Goal: Task Accomplishment & Management: Manage account settings

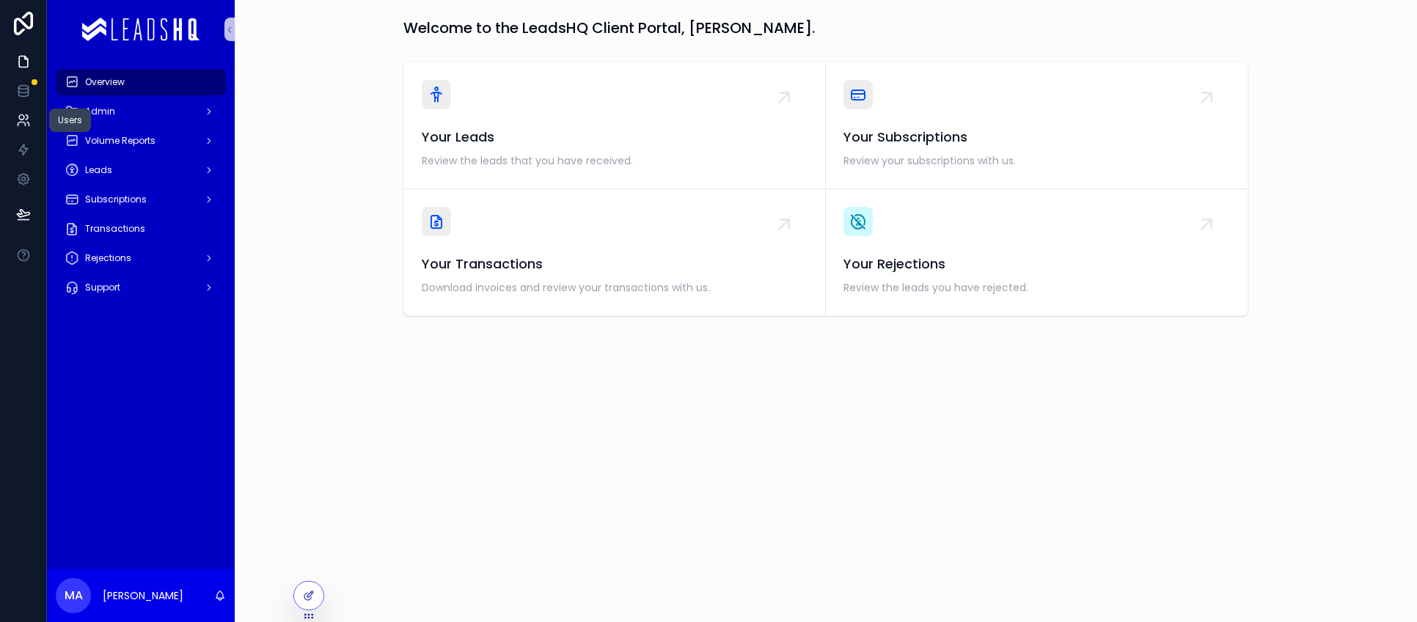
click at [16, 122] on icon at bounding box center [23, 120] width 15 height 15
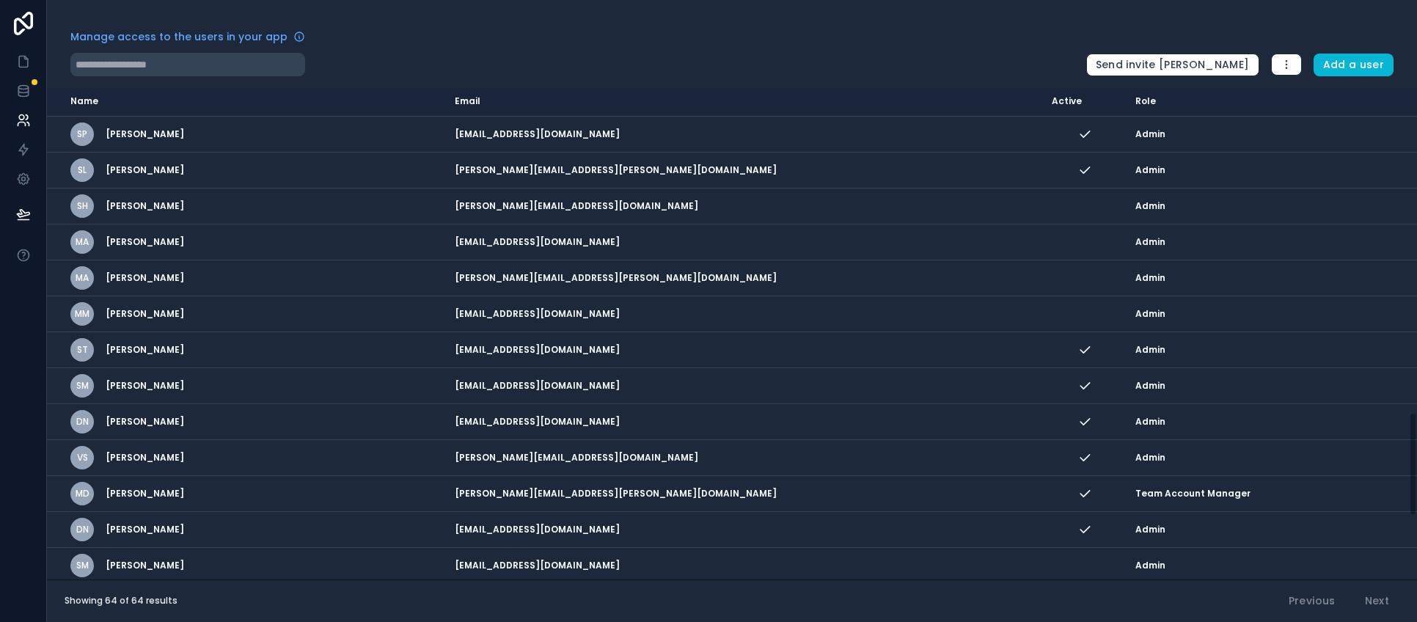
scroll to position [1836, 0]
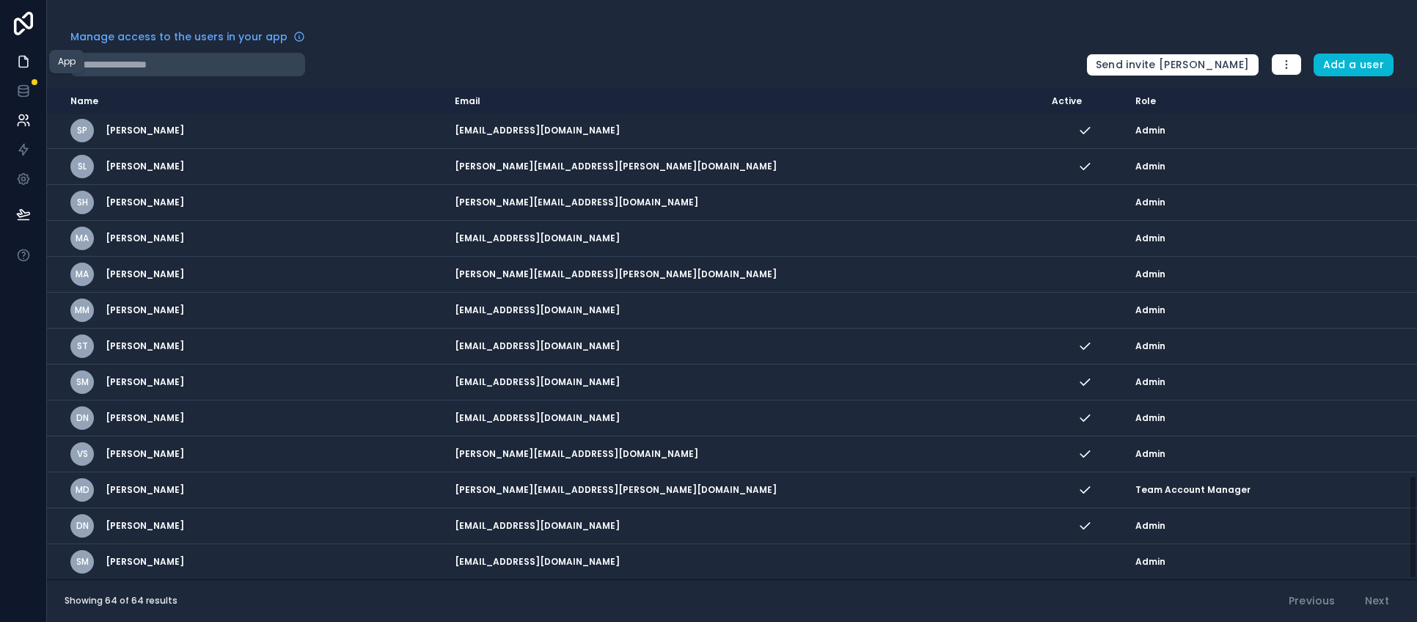
click at [26, 59] on icon at bounding box center [25, 57] width 3 height 3
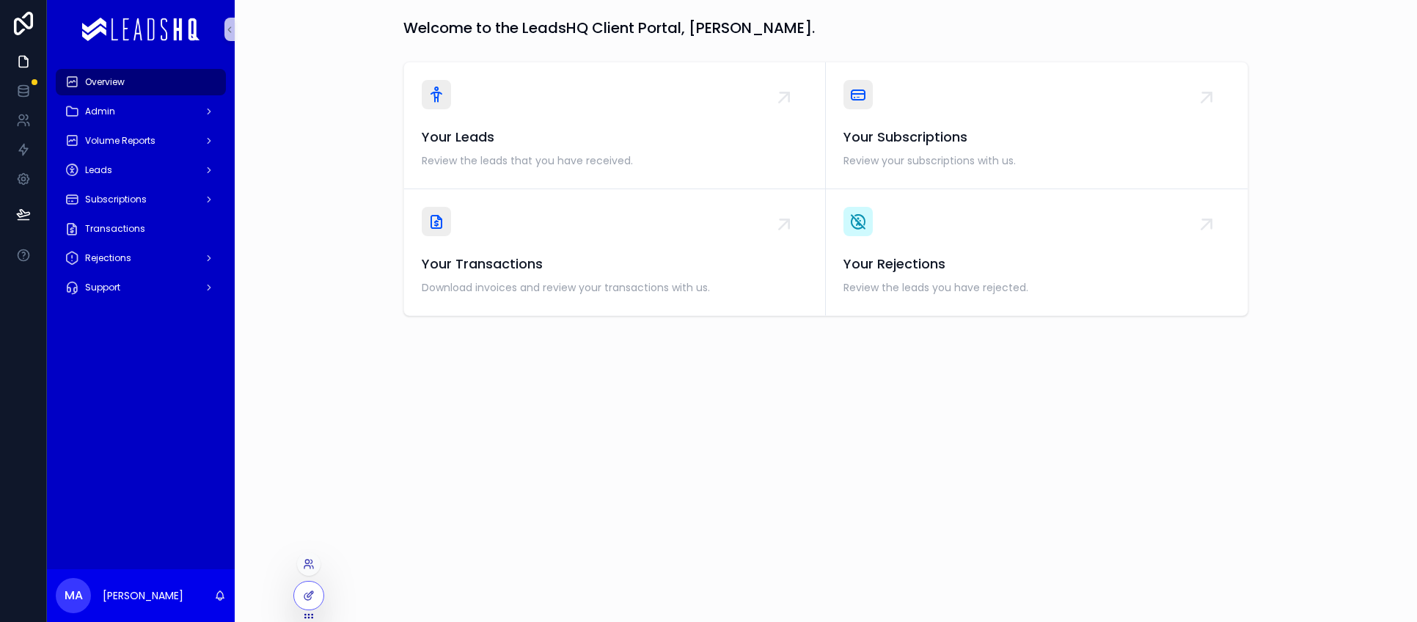
click at [315, 568] on div at bounding box center [308, 563] width 23 height 23
click at [309, 562] on icon at bounding box center [307, 562] width 4 height 4
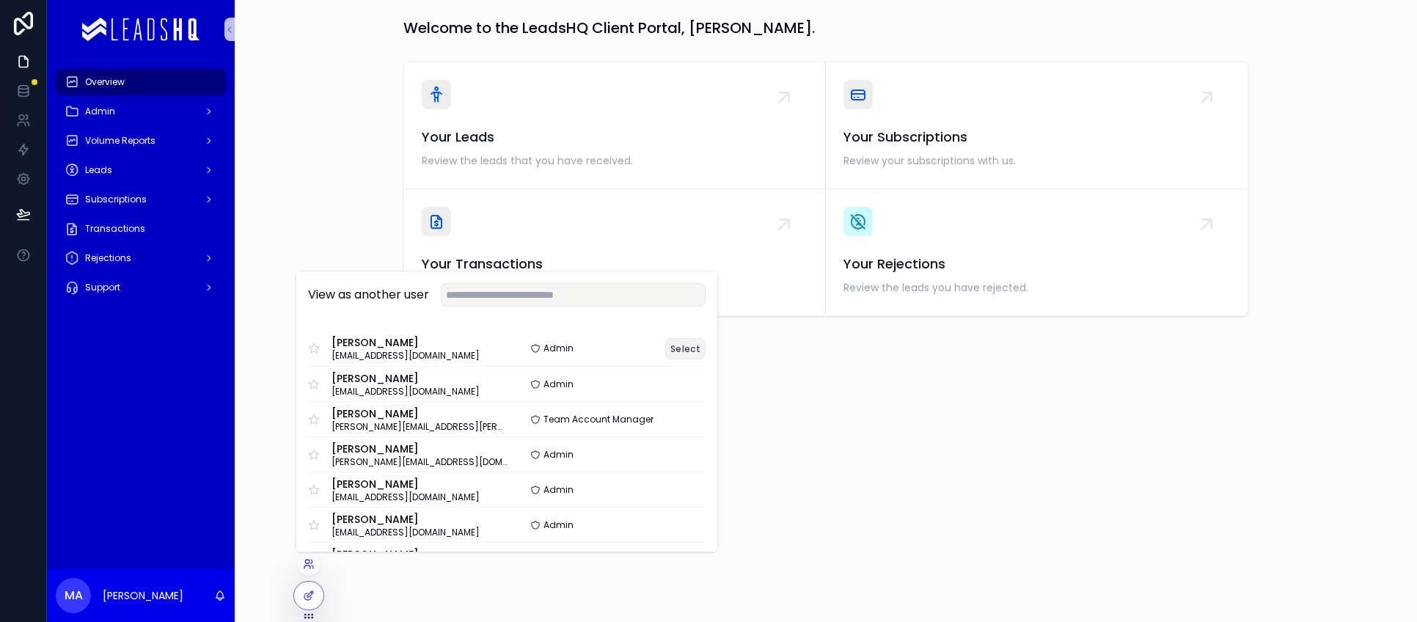
click at [676, 340] on button "Select" at bounding box center [685, 348] width 40 height 21
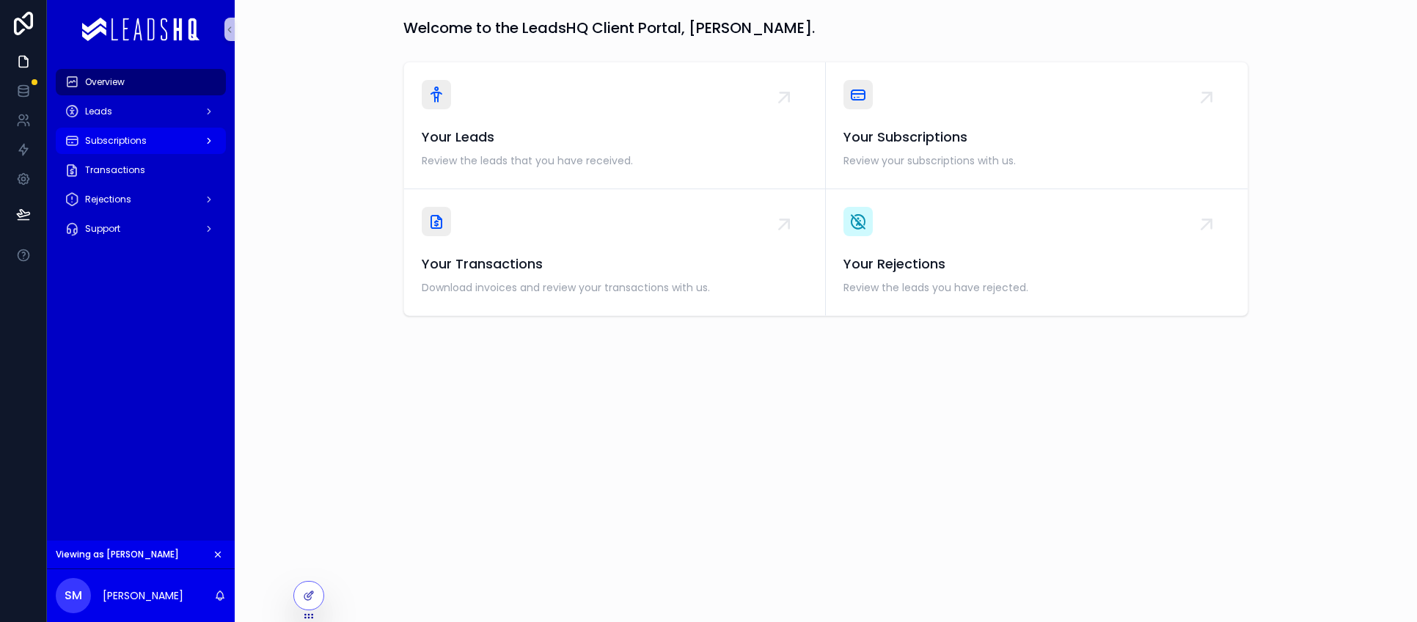
click at [126, 134] on div "Subscriptions" at bounding box center [141, 140] width 153 height 23
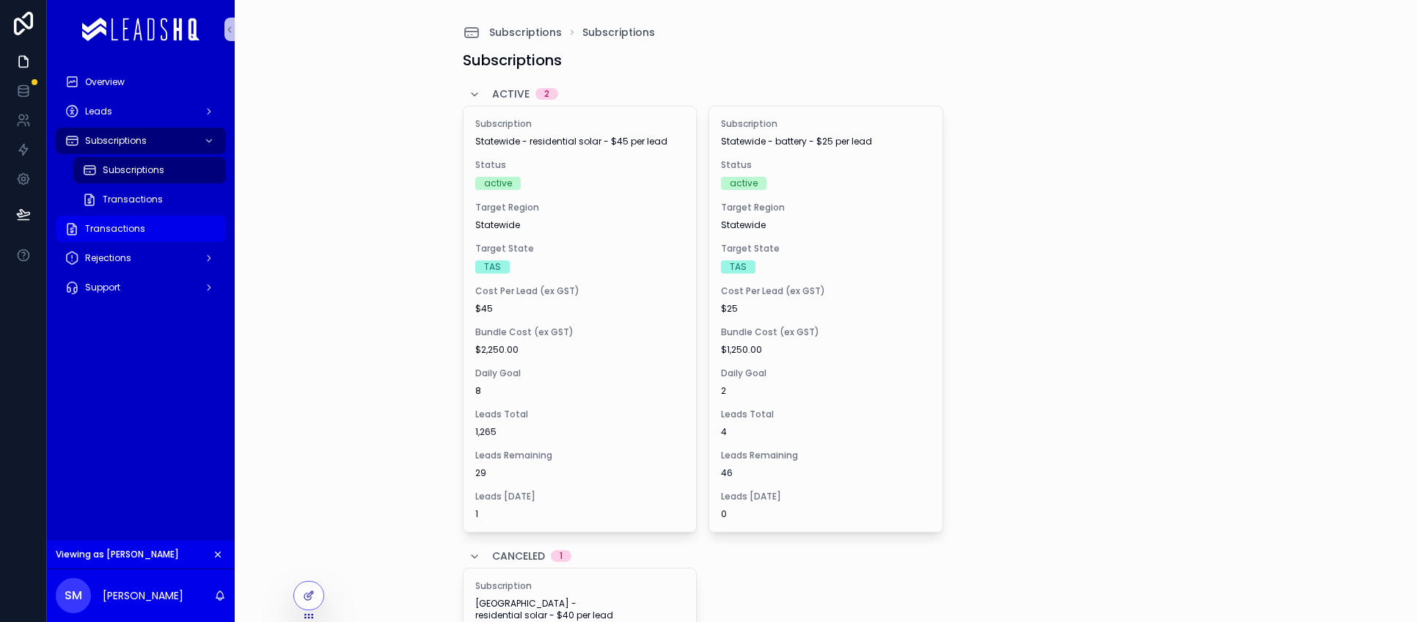
click at [120, 233] on span "Transactions" at bounding box center [115, 229] width 60 height 12
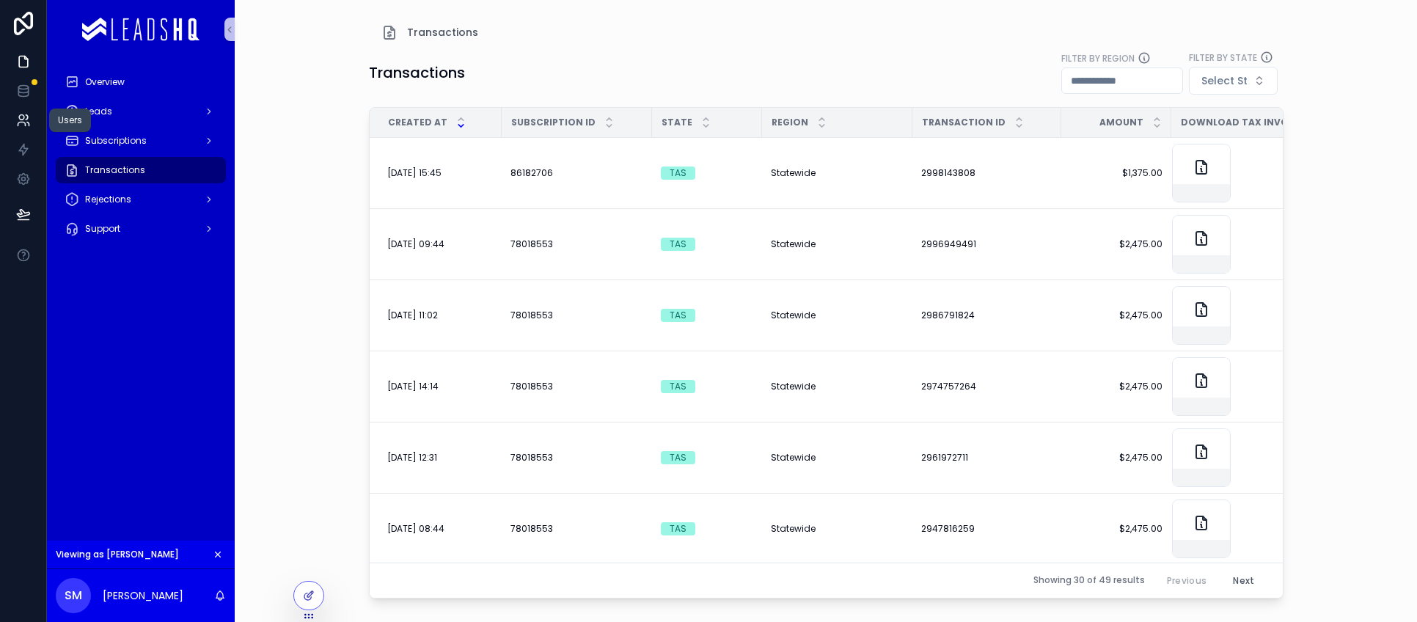
click at [18, 123] on icon at bounding box center [21, 125] width 7 height 4
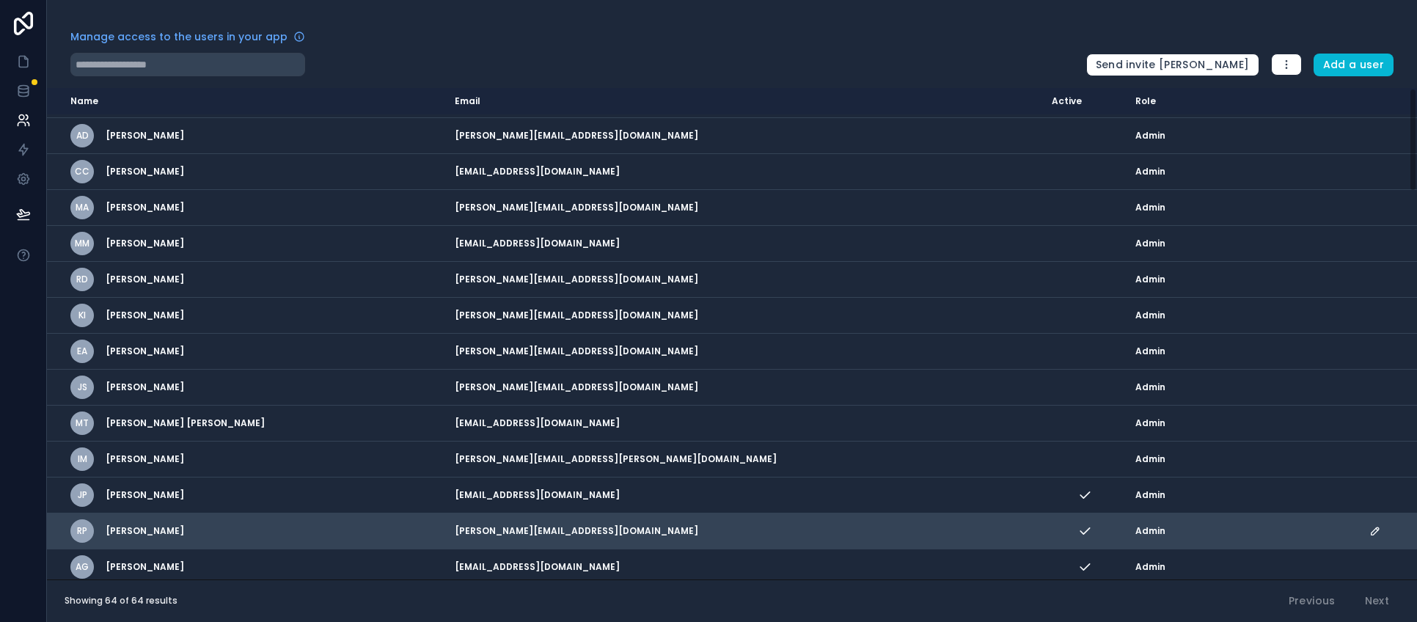
scroll to position [1836, 0]
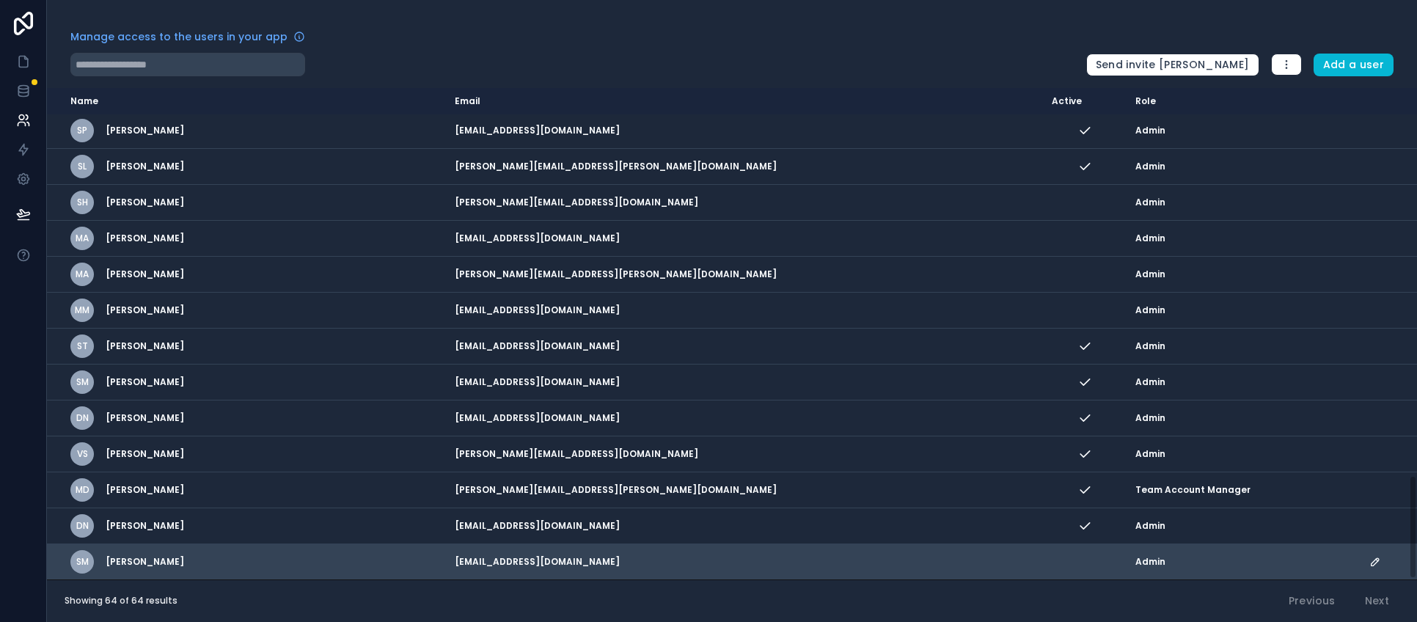
click at [1297, 564] on div "Admin" at bounding box center [1244, 562] width 216 height 12
click at [1376, 559] on icon "scrollable content" at bounding box center [1377, 560] width 2 height 2
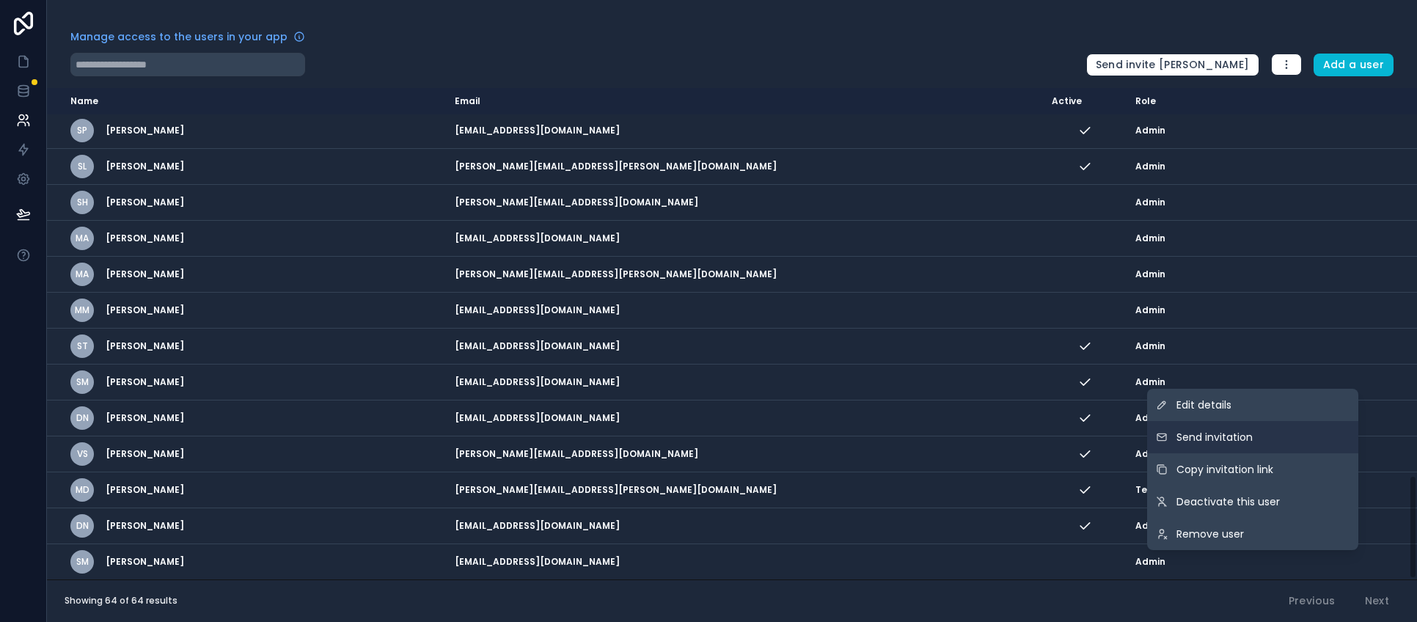
click at [1235, 448] on button "Send invitation" at bounding box center [1252, 437] width 211 height 32
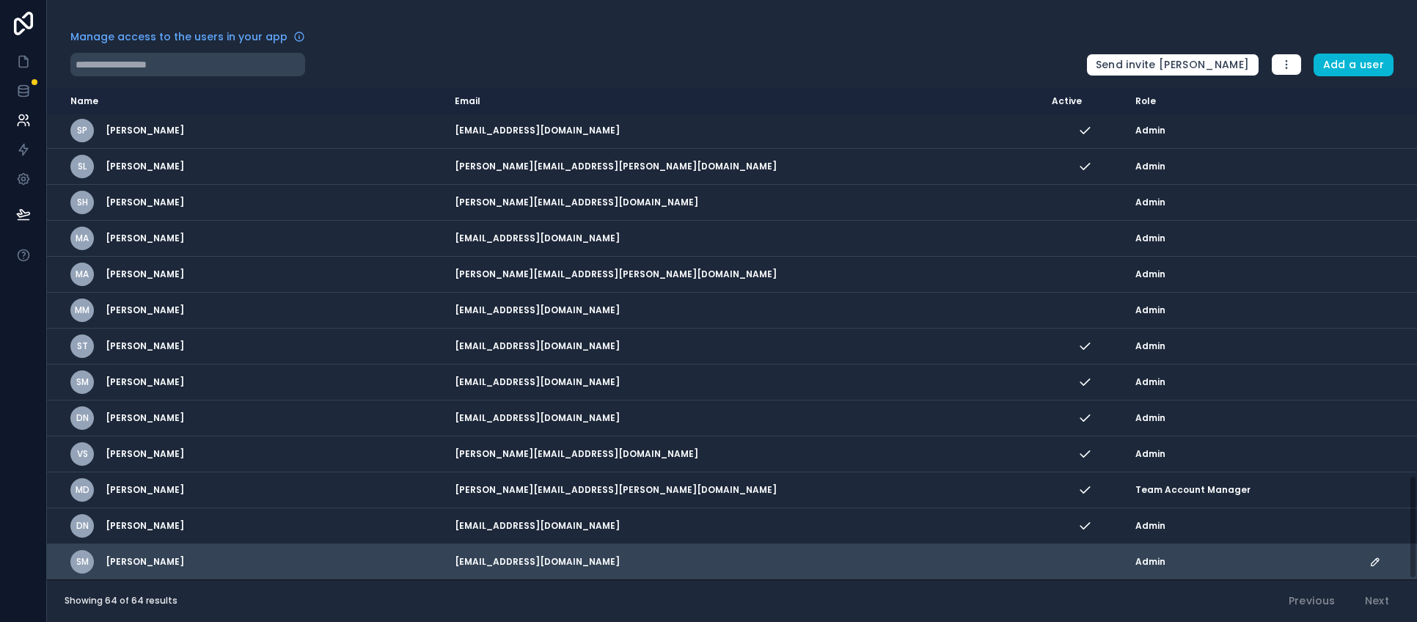
click at [1370, 563] on icon "scrollable content" at bounding box center [1376, 562] width 12 height 12
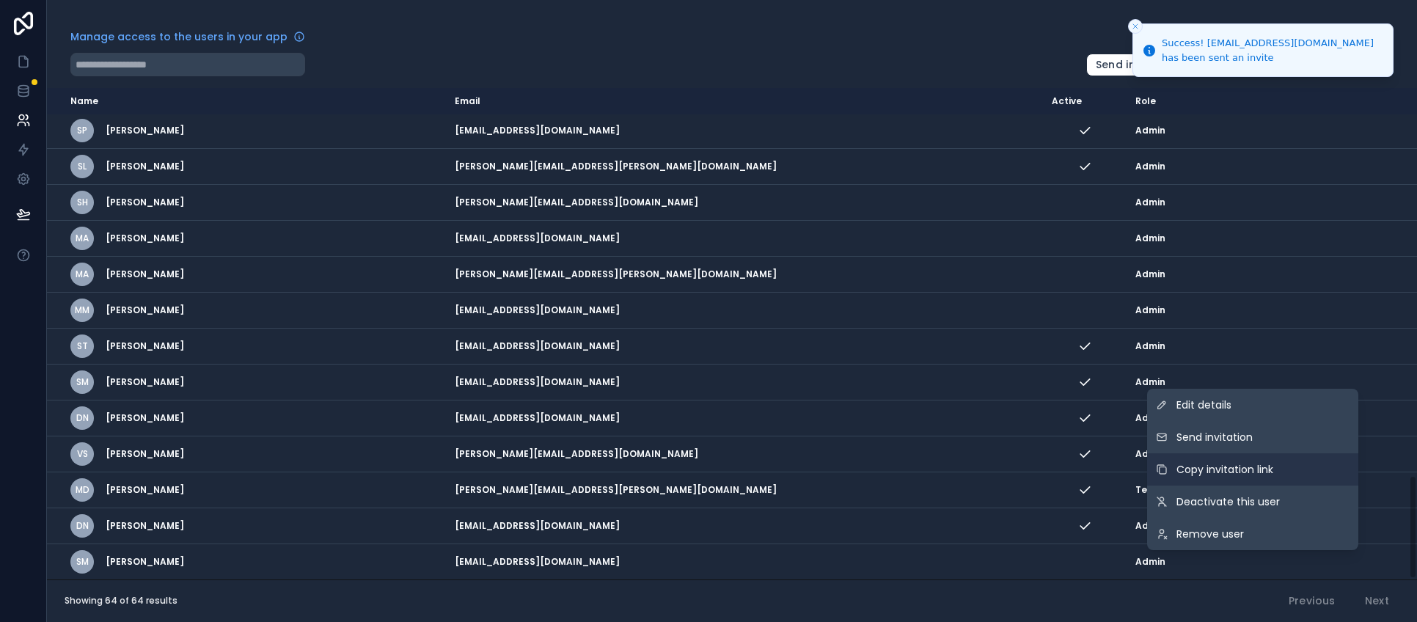
click at [1232, 470] on span "Copy invitation link" at bounding box center [1225, 469] width 97 height 15
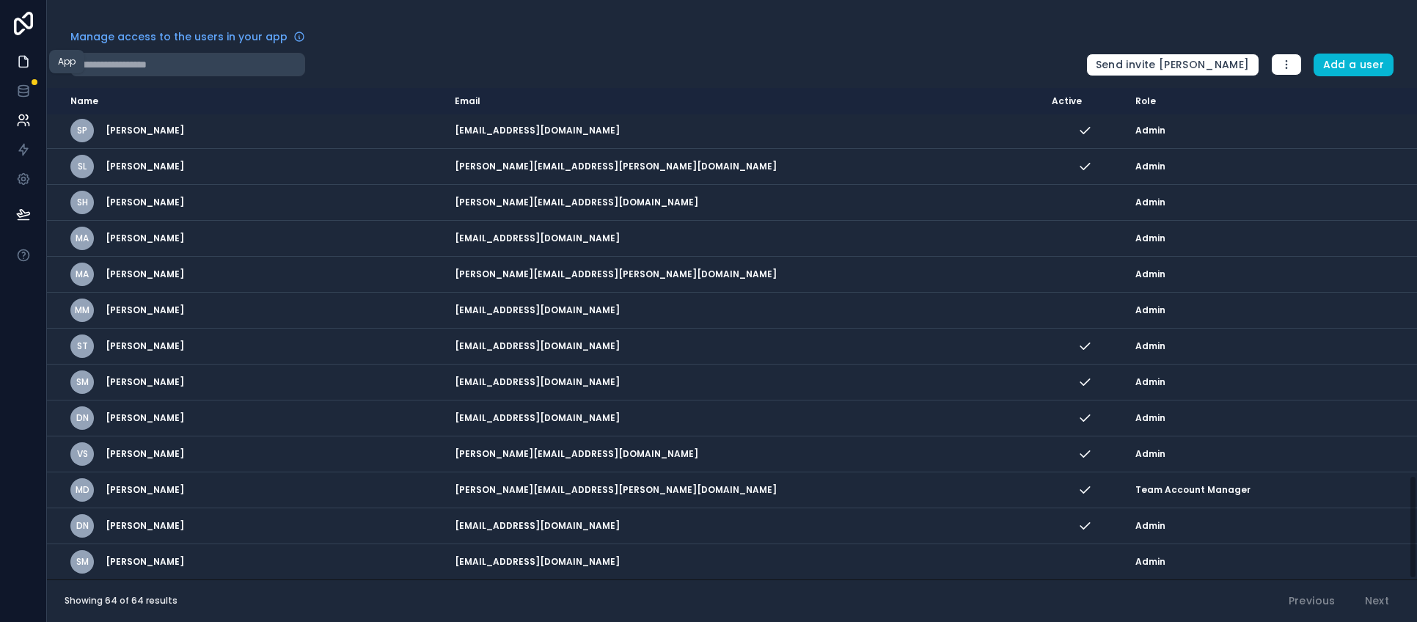
click at [19, 68] on icon at bounding box center [23, 61] width 15 height 15
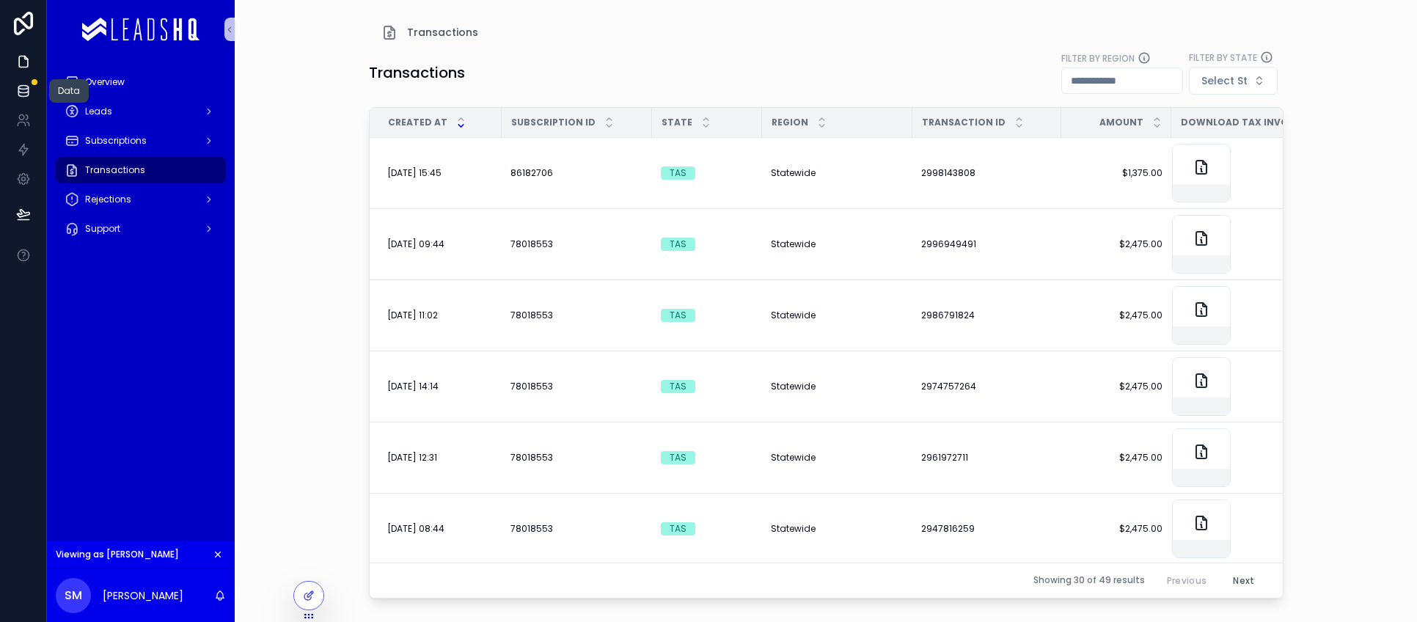
click at [15, 88] on link at bounding box center [23, 90] width 46 height 29
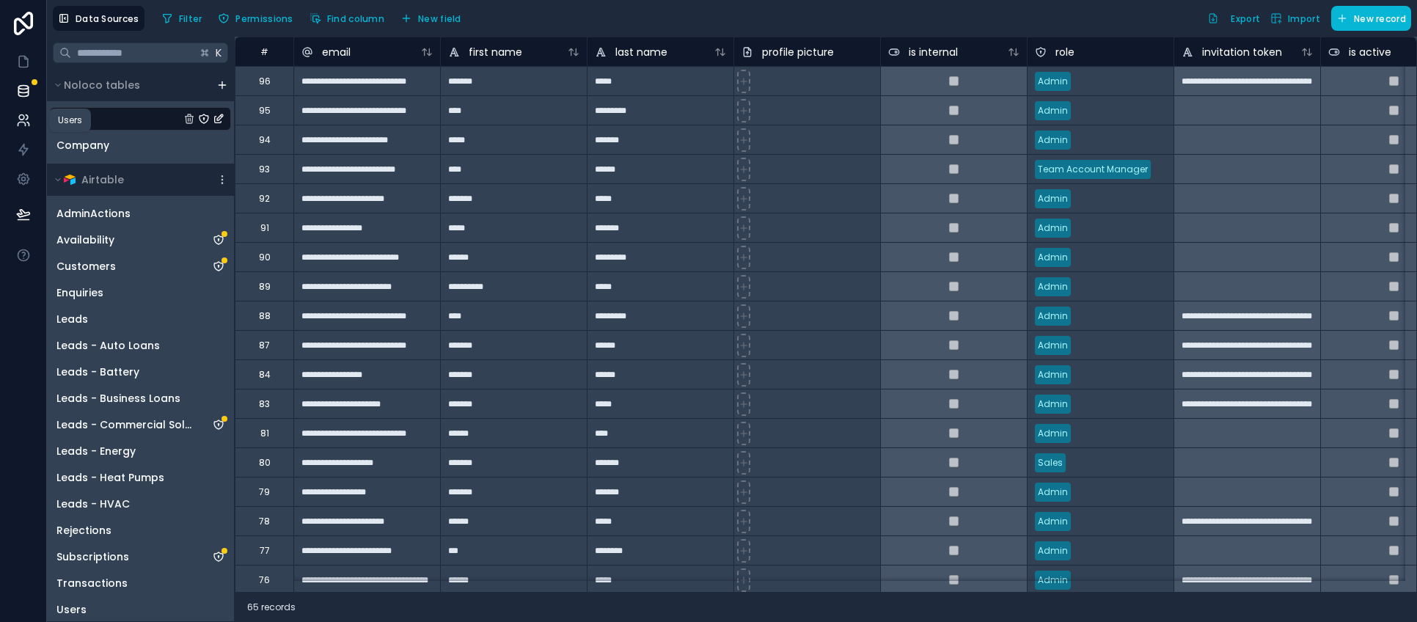
click at [20, 126] on icon at bounding box center [23, 120] width 15 height 15
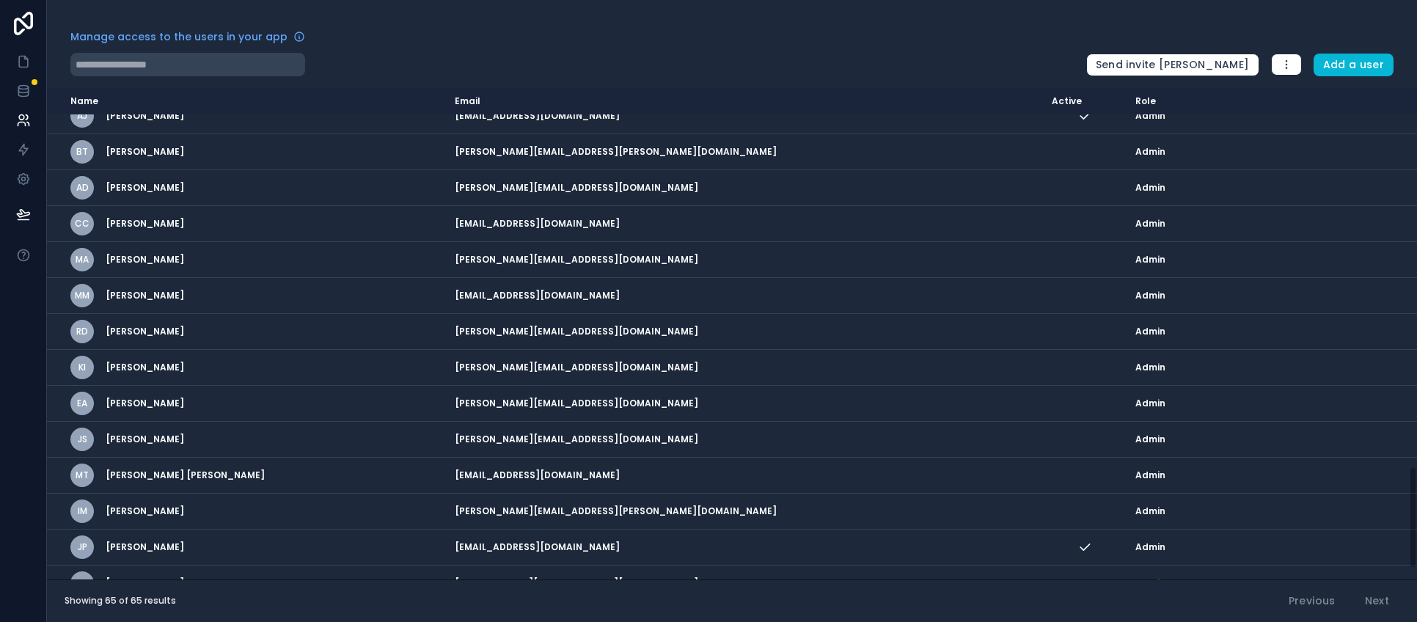
scroll to position [1872, 0]
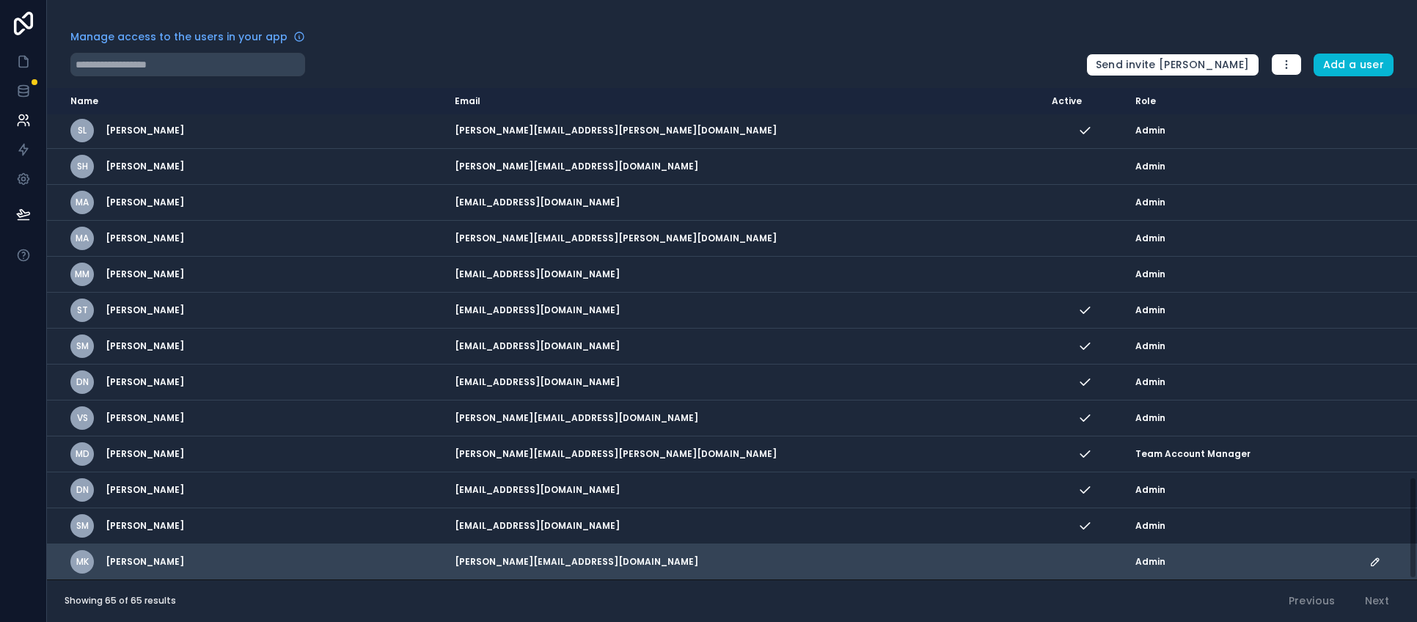
click at [1370, 564] on icon "scrollable content" at bounding box center [1376, 562] width 12 height 12
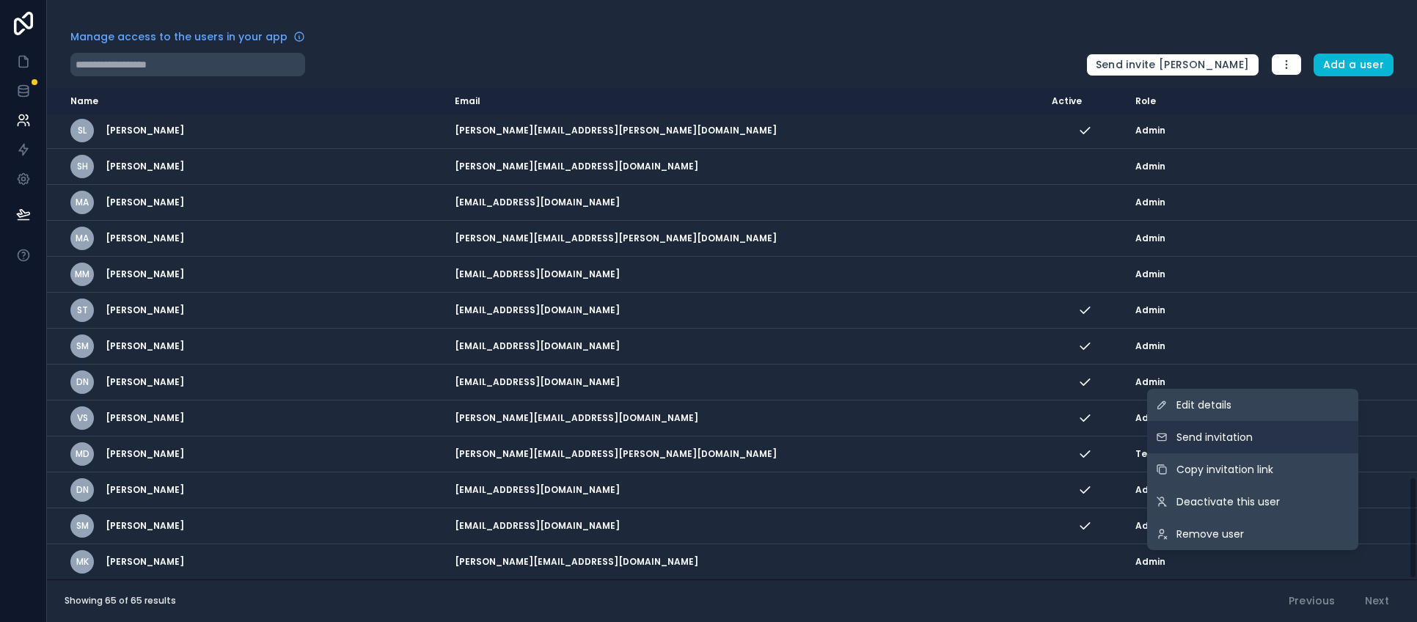
click at [1218, 441] on span "Send invitation" at bounding box center [1215, 437] width 76 height 15
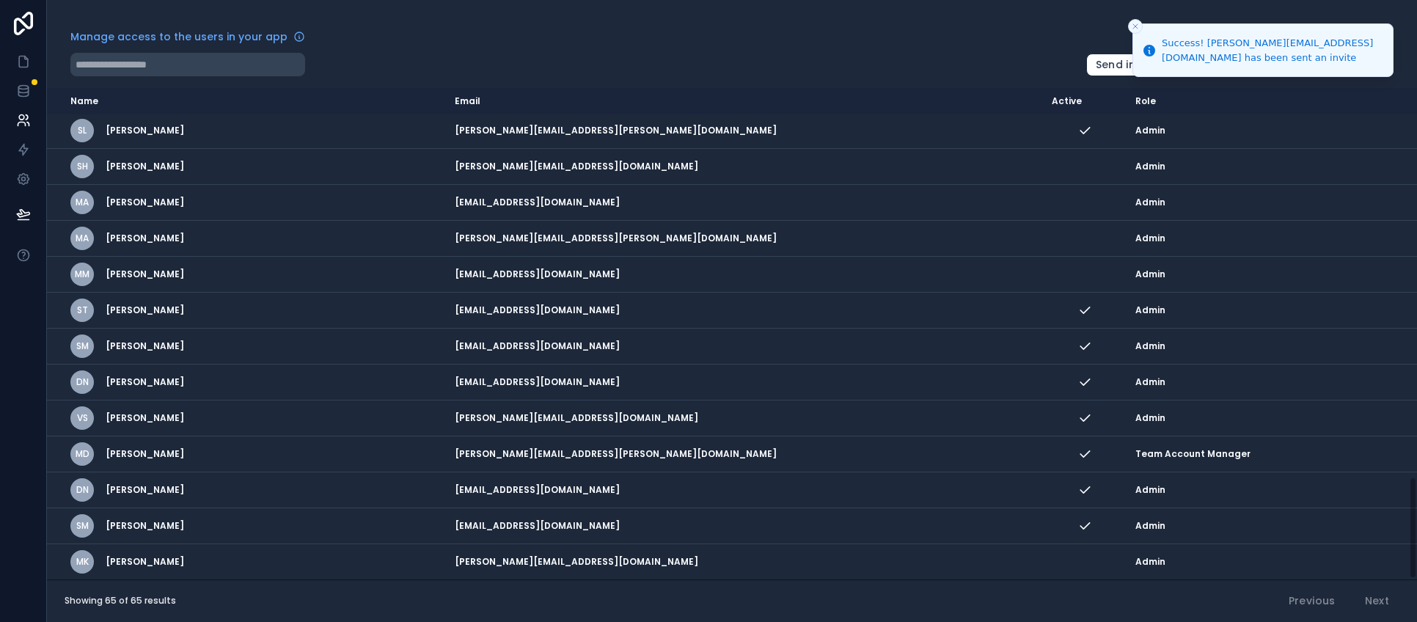
click at [1137, 28] on line "Close toast" at bounding box center [1136, 26] width 4 height 4
